Goal: Navigation & Orientation: Find specific page/section

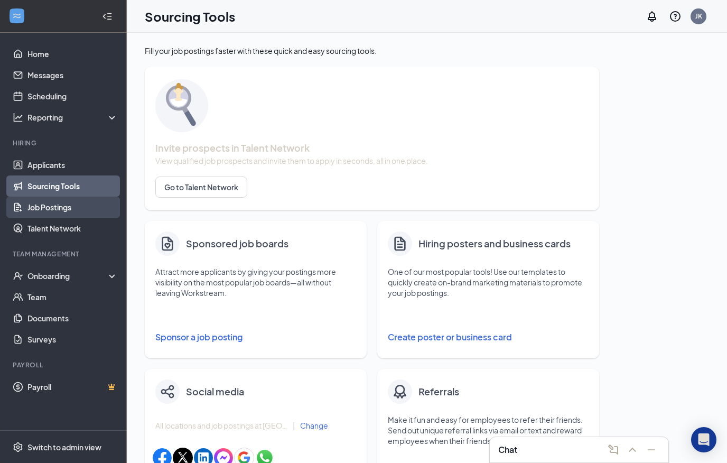
click at [66, 203] on link "Job Postings" at bounding box center [72, 206] width 90 height 21
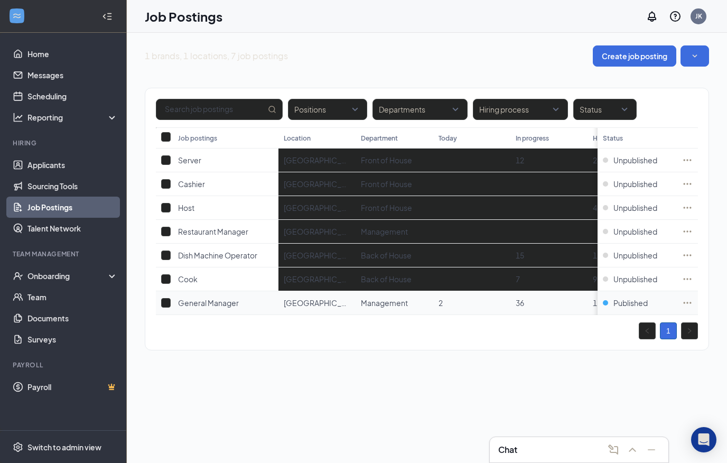
click at [215, 305] on span "General Manager" at bounding box center [208, 303] width 61 height 10
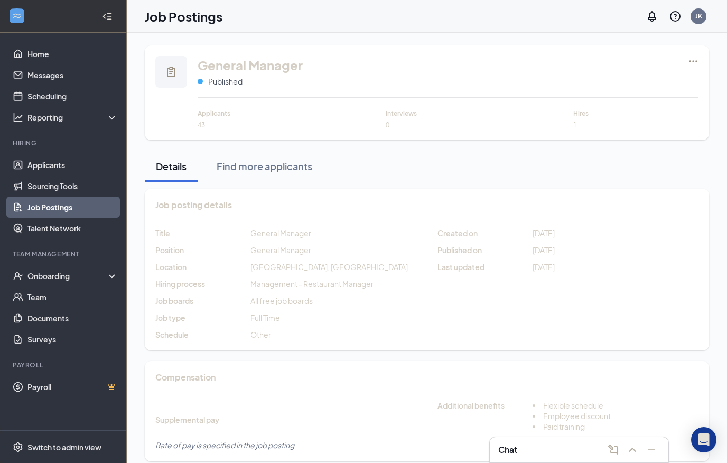
click at [86, 210] on link "Job Postings" at bounding box center [72, 206] width 90 height 21
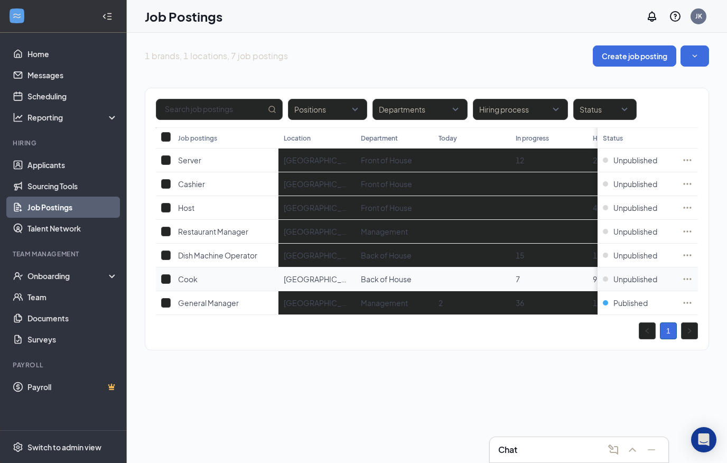
click at [193, 284] on div "Cook" at bounding box center [188, 279] width 20 height 11
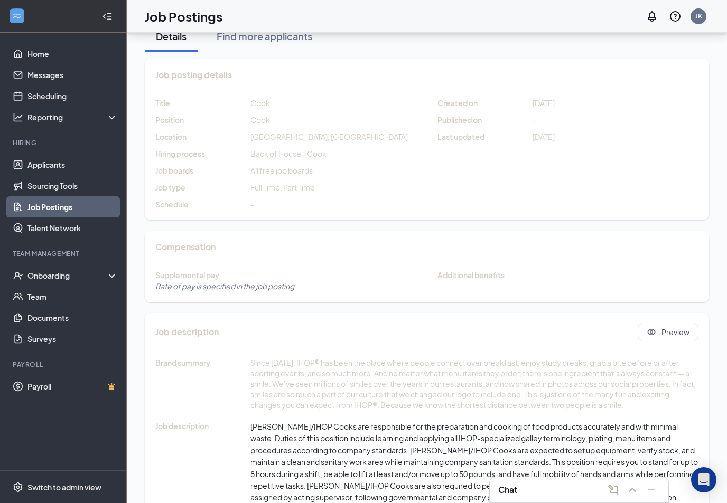
scroll to position [163, 0]
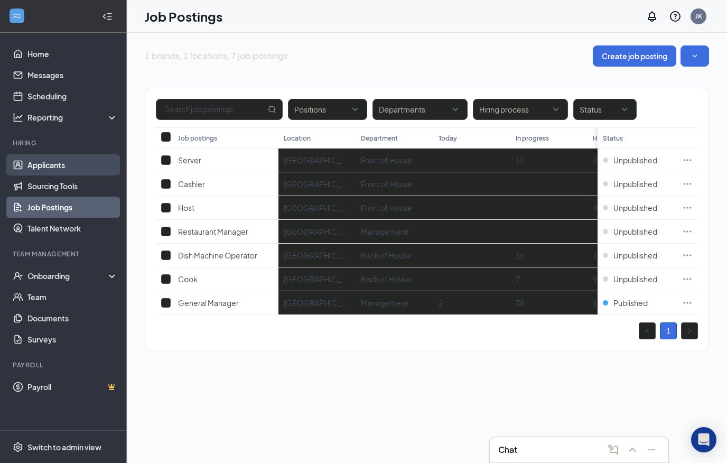
click at [63, 170] on link "Applicants" at bounding box center [72, 164] width 90 height 21
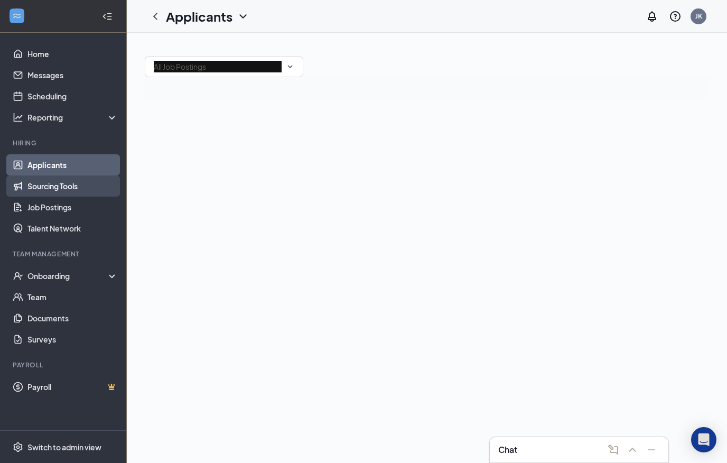
click at [61, 194] on link "Sourcing Tools" at bounding box center [72, 185] width 90 height 21
